Goal: Check status

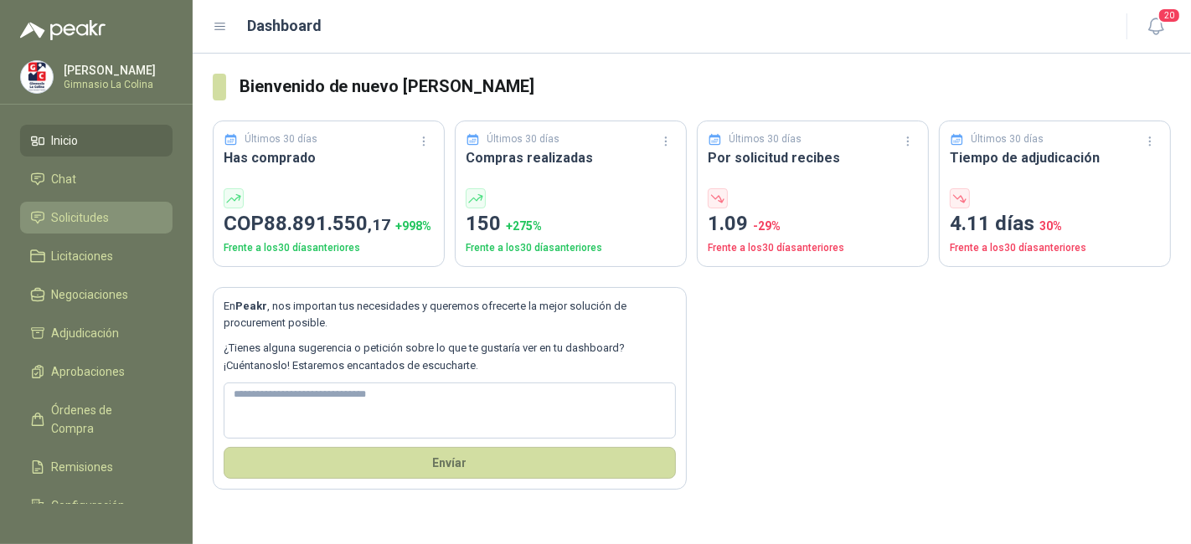
click at [120, 224] on li "Solicitudes" at bounding box center [96, 218] width 132 height 18
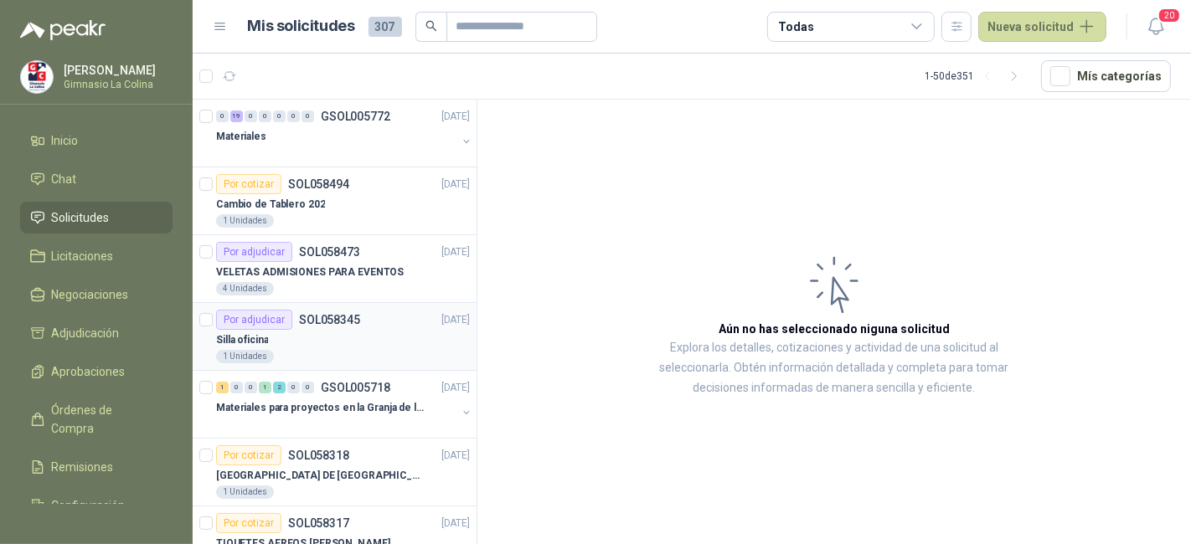
click at [349, 355] on div "1 Unidades" at bounding box center [343, 356] width 254 height 13
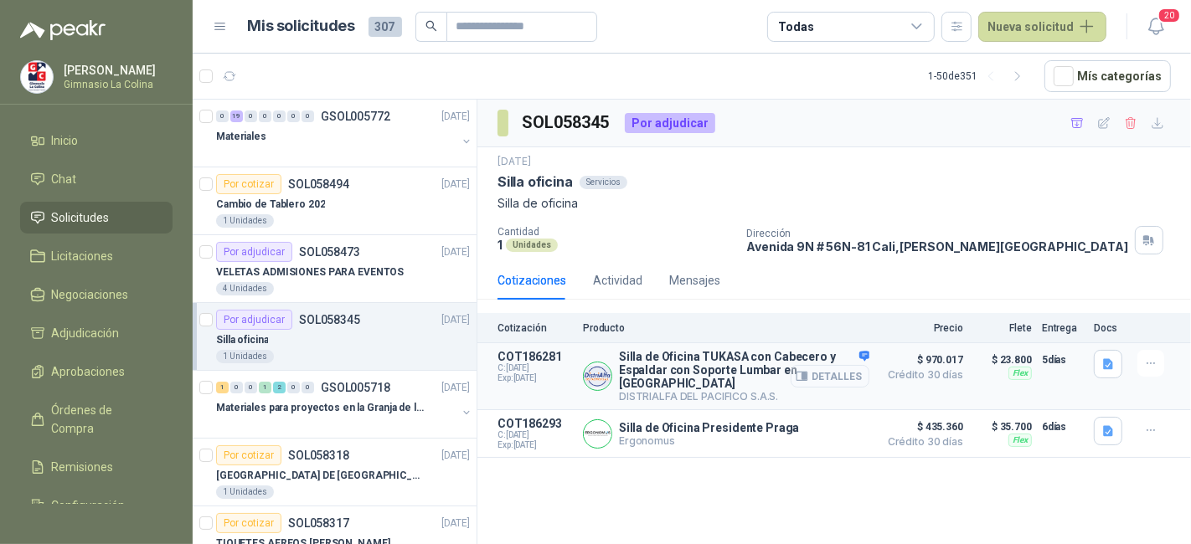
click at [825, 365] on button "Detalles" at bounding box center [830, 376] width 79 height 23
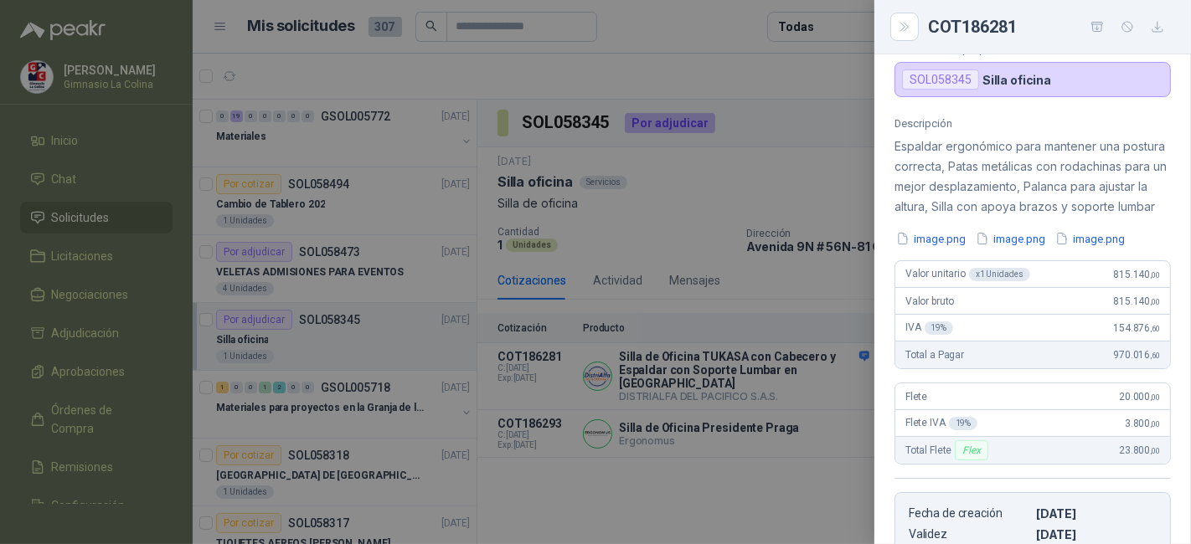
scroll to position [106, 0]
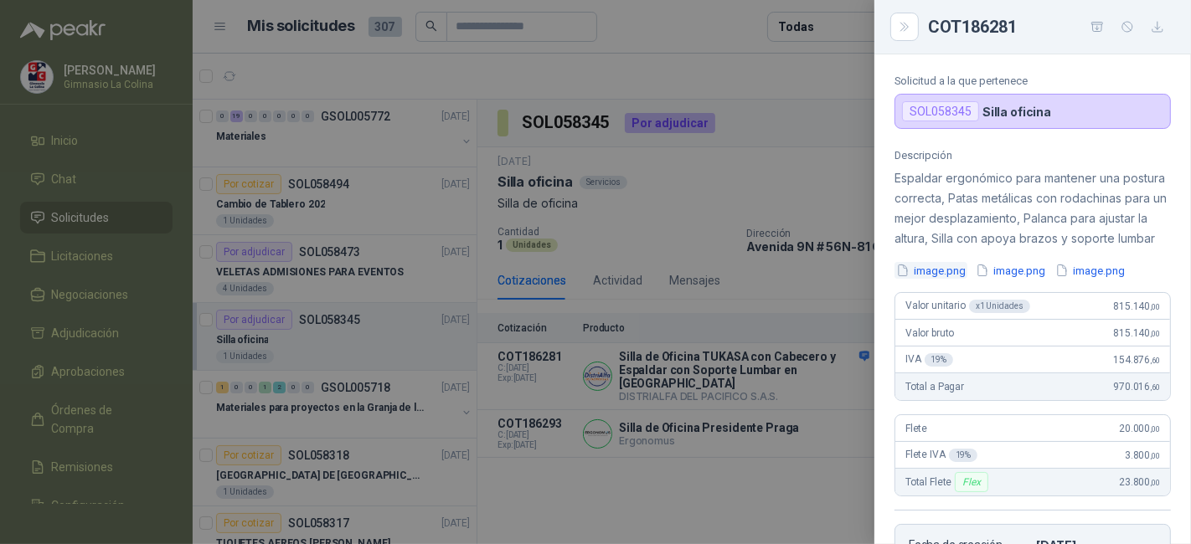
click at [944, 280] on button "image.png" at bounding box center [931, 271] width 73 height 18
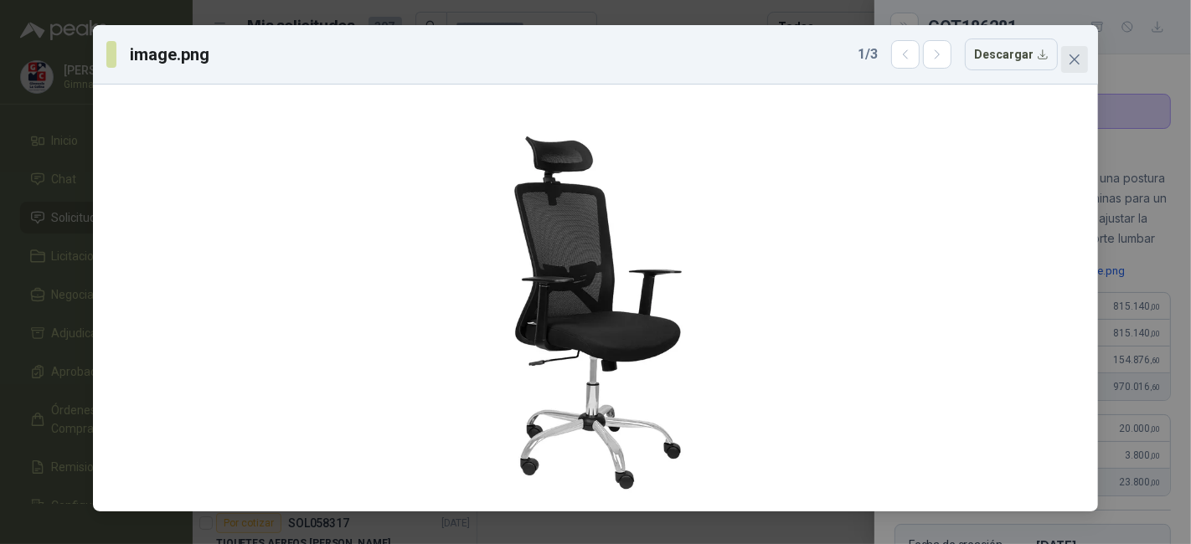
click at [1070, 64] on icon "close" at bounding box center [1075, 59] width 10 height 10
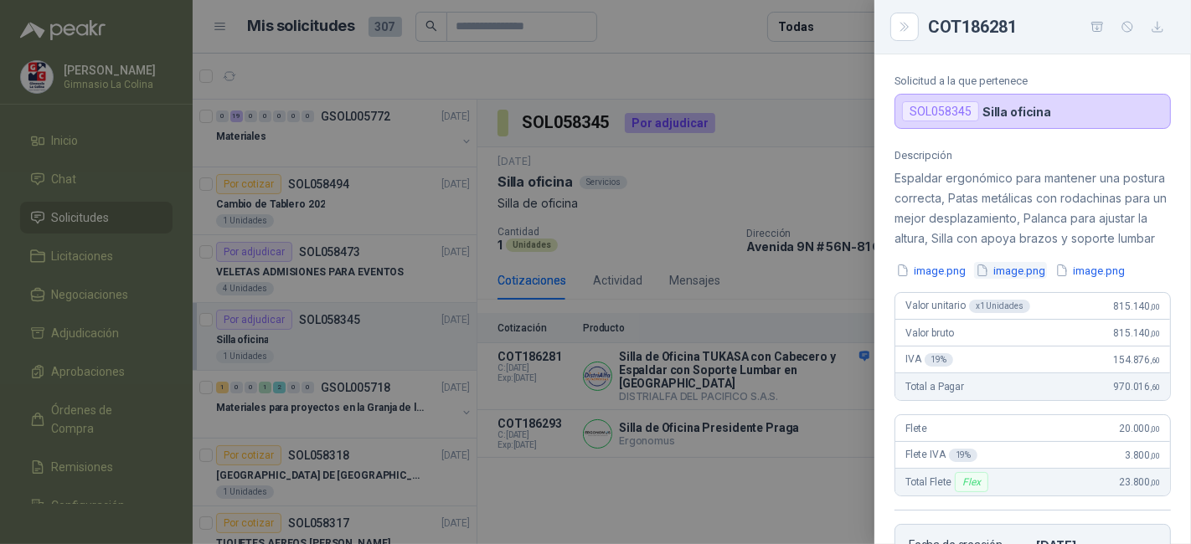
click at [1031, 280] on button "image.png" at bounding box center [1010, 271] width 73 height 18
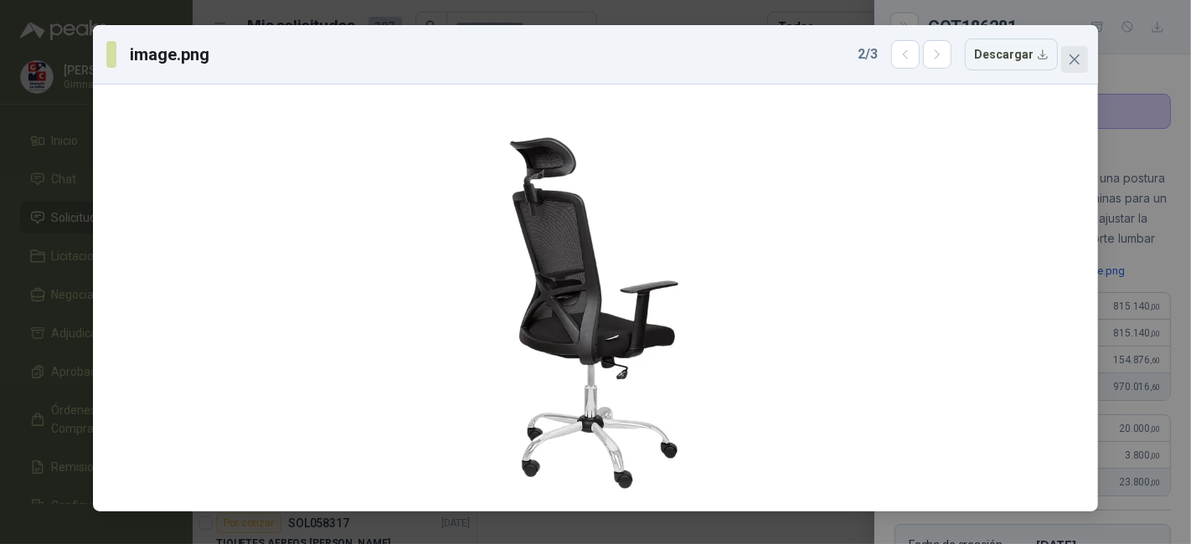
click at [1069, 54] on icon "close" at bounding box center [1074, 59] width 13 height 13
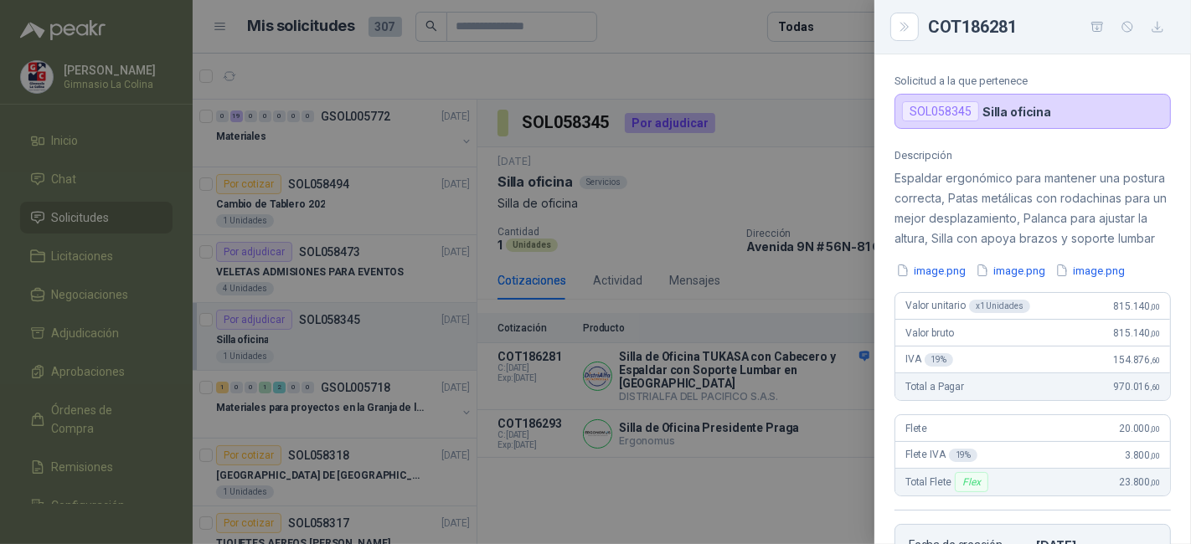
click at [84, 291] on div at bounding box center [595, 272] width 1191 height 544
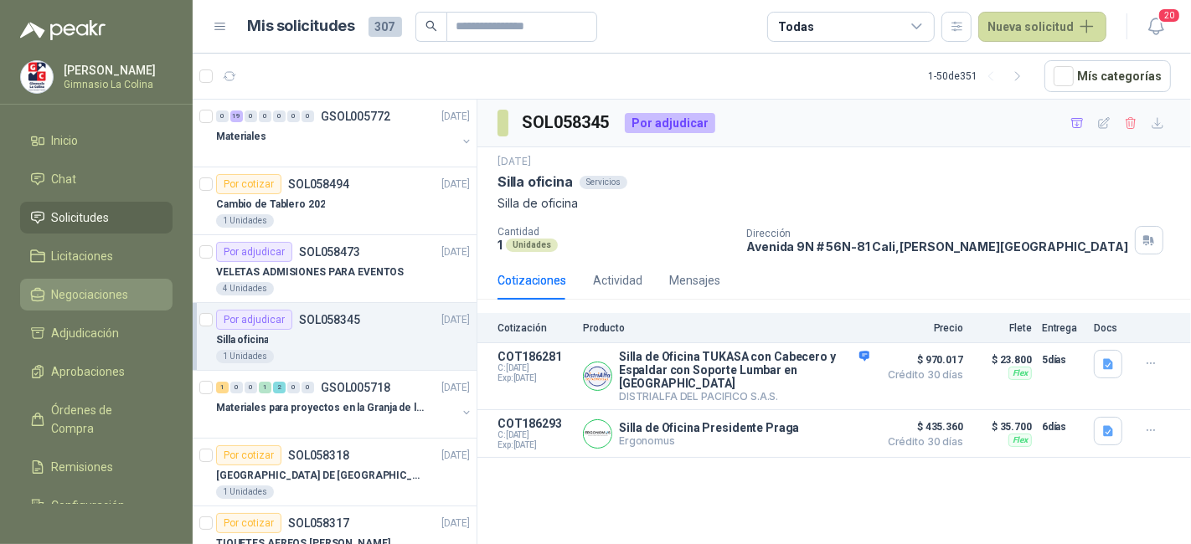
click at [84, 291] on span "Negociaciones" at bounding box center [90, 295] width 77 height 18
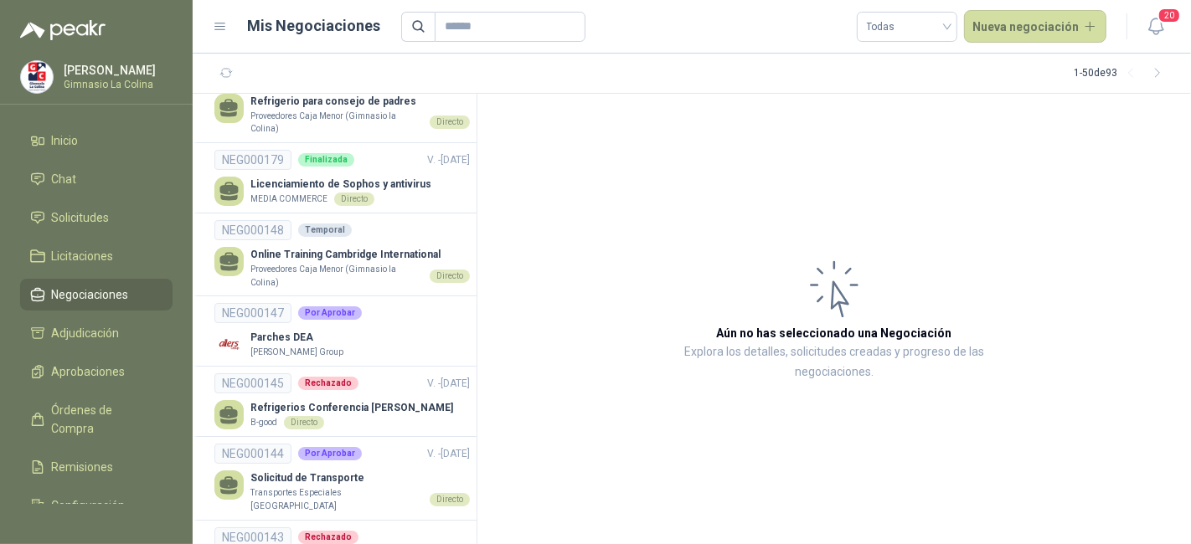
scroll to position [919, 0]
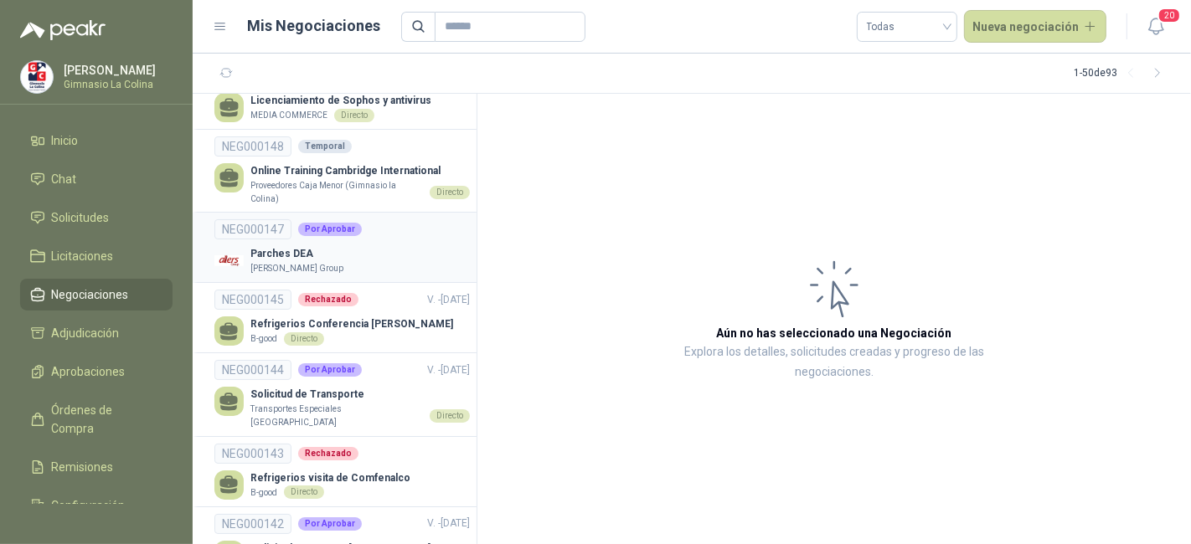
click at [374, 246] on div "Parches DEA [PERSON_NAME] Group" at bounding box center [341, 260] width 255 height 29
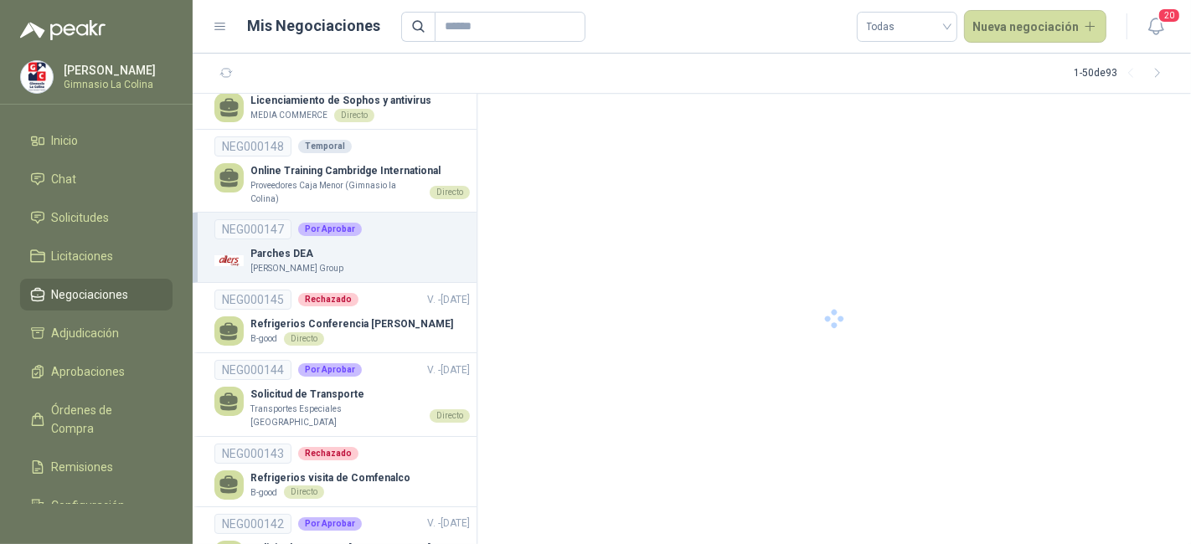
click at [374, 246] on div "Parches DEA [PERSON_NAME] Group" at bounding box center [341, 260] width 255 height 29
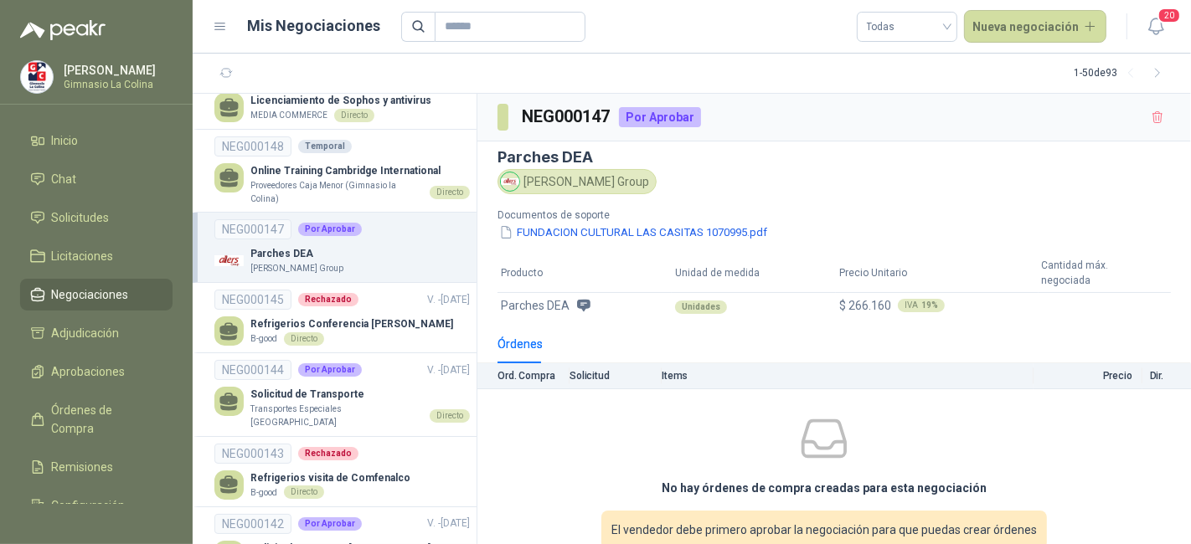
click at [705, 221] on p "Documentos de soporte" at bounding box center [663, 216] width 330 height 16
click at [704, 233] on button "FUNDACION CULTURAL LAS CASITAS 1070995.pdf" at bounding box center [633, 233] width 271 height 18
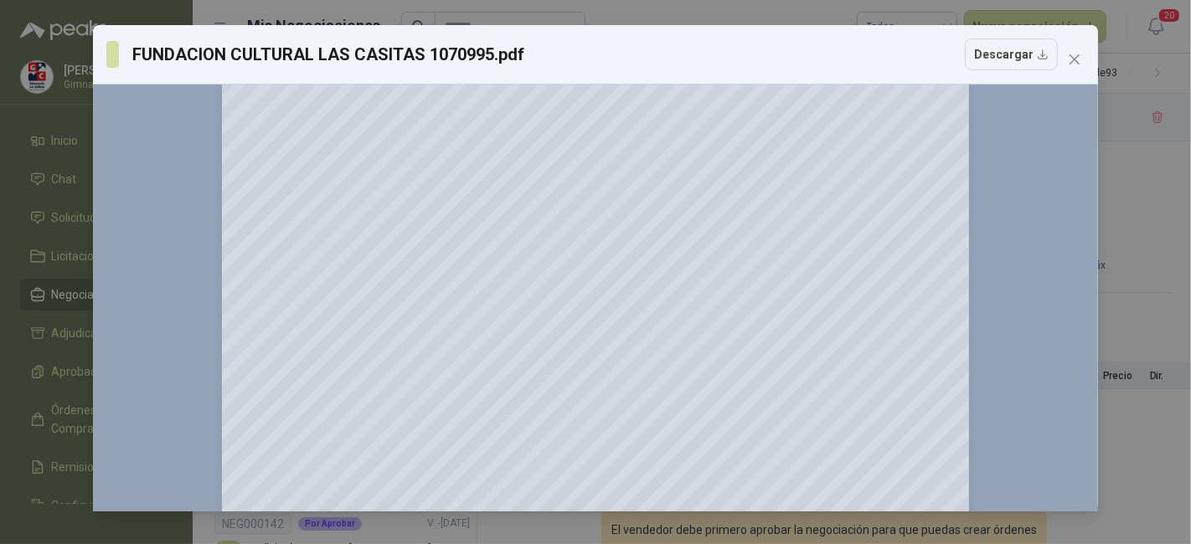
scroll to position [127, 0]
click at [1079, 62] on icon "close" at bounding box center [1074, 59] width 13 height 13
